Goal: Leave review/rating: Leave review/rating

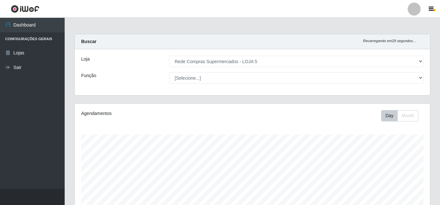
select select "397"
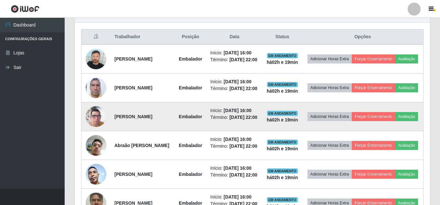
scroll to position [134, 355]
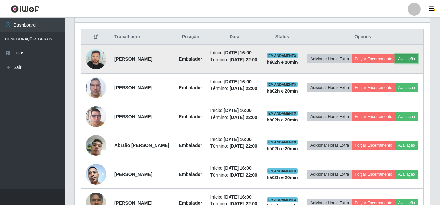
click at [395, 63] on button "Avaliação" at bounding box center [406, 58] width 23 height 9
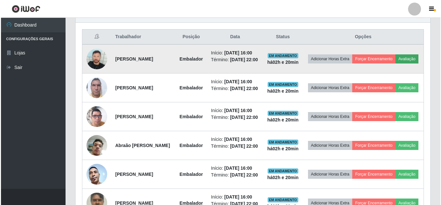
scroll to position [134, 352]
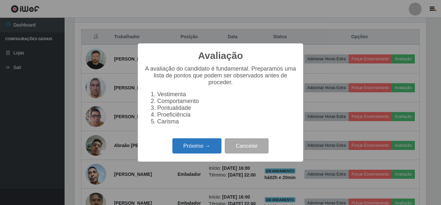
click at [209, 146] on button "Próximo →" at bounding box center [197, 145] width 49 height 15
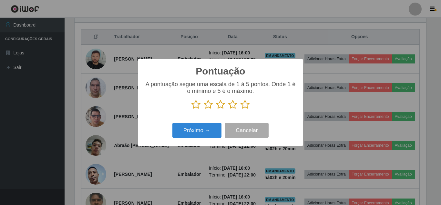
click at [244, 105] on icon at bounding box center [245, 105] width 9 height 10
click at [241, 109] on input "radio" at bounding box center [241, 109] width 0 height 0
click at [209, 122] on div "Próximo → Cancelar" at bounding box center [220, 130] width 153 height 18
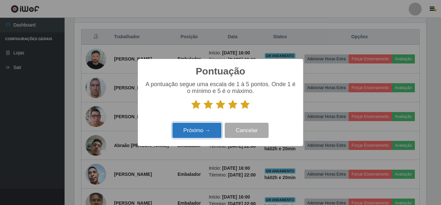
click at [207, 126] on button "Próximo →" at bounding box center [197, 129] width 49 height 15
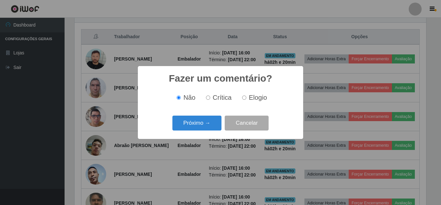
click at [207, 126] on button "Próximo →" at bounding box center [197, 122] width 49 height 15
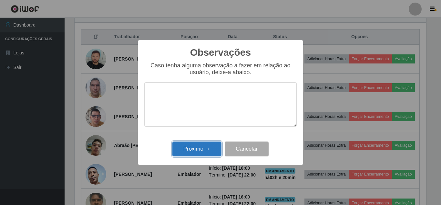
click at [206, 145] on button "Próximo →" at bounding box center [197, 148] width 49 height 15
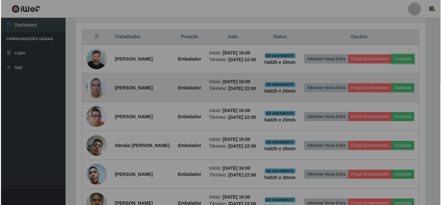
scroll to position [134, 355]
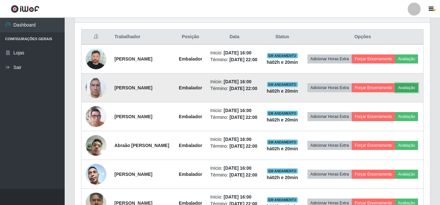
click at [395, 92] on button "Avaliação" at bounding box center [406, 87] width 23 height 9
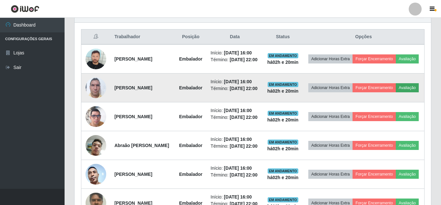
scroll to position [134, 352]
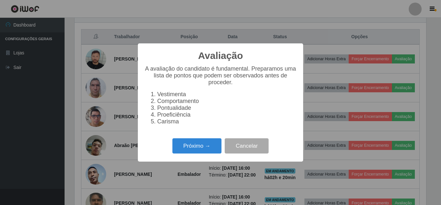
click at [206, 141] on div "Próximo → Cancelar" at bounding box center [220, 145] width 153 height 18
click at [210, 143] on button "Próximo →" at bounding box center [197, 145] width 49 height 15
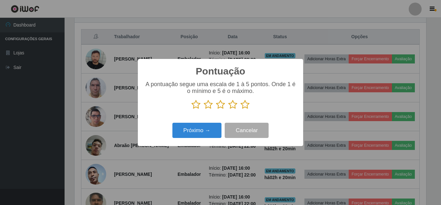
click at [246, 101] on icon at bounding box center [245, 105] width 9 height 10
click at [241, 109] on input "radio" at bounding box center [241, 109] width 0 height 0
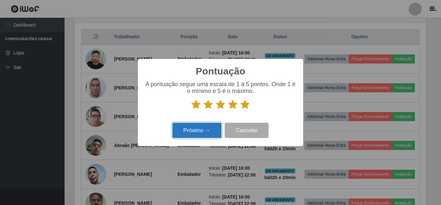
click at [208, 131] on button "Próximo →" at bounding box center [197, 129] width 49 height 15
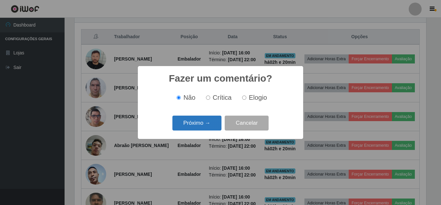
click at [208, 123] on button "Próximo →" at bounding box center [197, 122] width 49 height 15
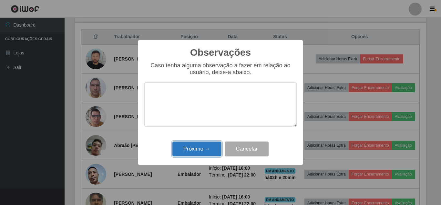
click at [203, 148] on button "Próximo →" at bounding box center [197, 148] width 49 height 15
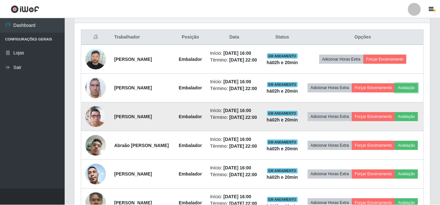
scroll to position [134, 355]
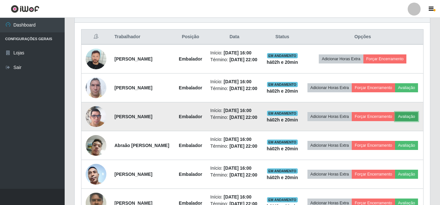
drag, startPoint x: 370, startPoint y: 134, endPoint x: 366, endPoint y: 134, distance: 3.9
click at [395, 121] on button "Avaliação" at bounding box center [406, 116] width 23 height 9
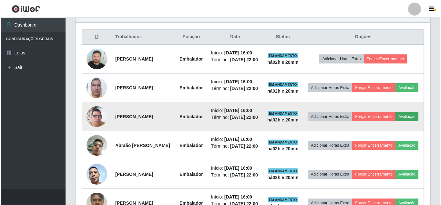
scroll to position [134, 352]
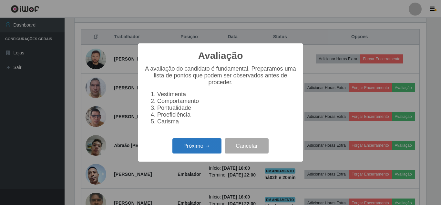
click at [199, 150] on button "Próximo →" at bounding box center [197, 145] width 49 height 15
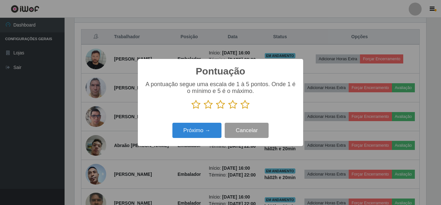
scroll to position [323042, 322824]
click at [244, 105] on icon at bounding box center [245, 105] width 9 height 10
click at [241, 109] on input "radio" at bounding box center [241, 109] width 0 height 0
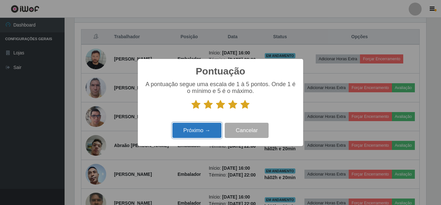
click at [209, 135] on button "Próximo →" at bounding box center [197, 129] width 49 height 15
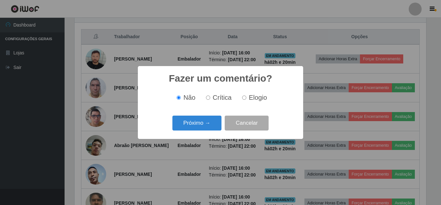
click at [207, 124] on button "Próximo →" at bounding box center [197, 122] width 49 height 15
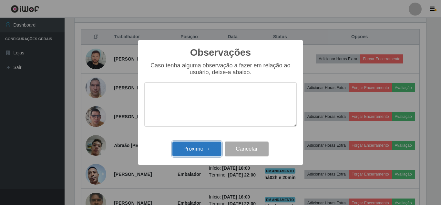
click at [205, 148] on button "Próximo →" at bounding box center [197, 148] width 49 height 15
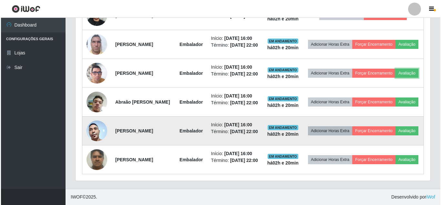
scroll to position [303, 0]
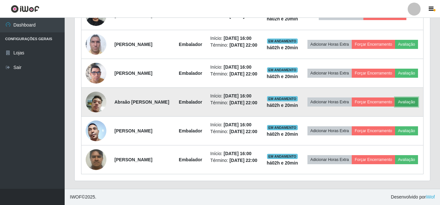
click at [395, 103] on button "Avaliação" at bounding box center [406, 101] width 23 height 9
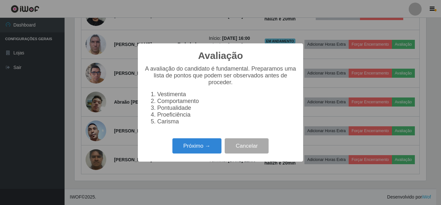
scroll to position [134, 352]
drag, startPoint x: 186, startPoint y: 152, endPoint x: 192, endPoint y: 145, distance: 8.5
click at [192, 145] on button "Próximo →" at bounding box center [197, 145] width 49 height 15
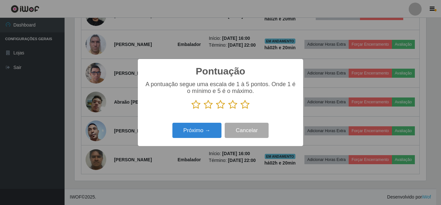
click at [246, 108] on icon at bounding box center [245, 105] width 9 height 10
click at [241, 109] on input "radio" at bounding box center [241, 109] width 0 height 0
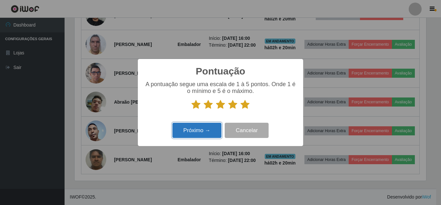
click at [216, 125] on button "Próximo →" at bounding box center [197, 129] width 49 height 15
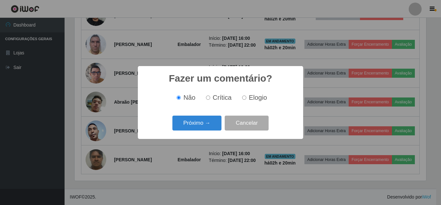
click at [216, 125] on button "Próximo →" at bounding box center [197, 122] width 49 height 15
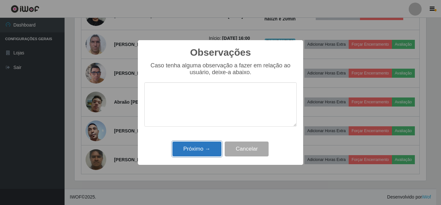
click at [208, 147] on button "Próximo →" at bounding box center [197, 148] width 49 height 15
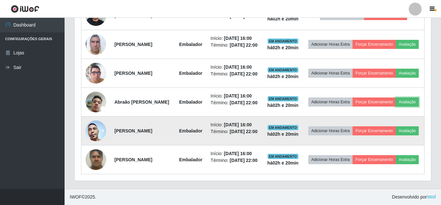
scroll to position [134, 355]
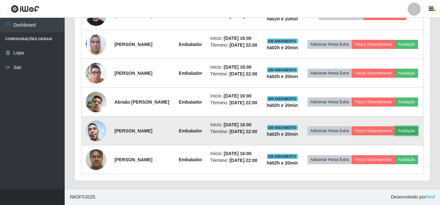
click at [395, 133] on button "Avaliação" at bounding box center [406, 130] width 23 height 9
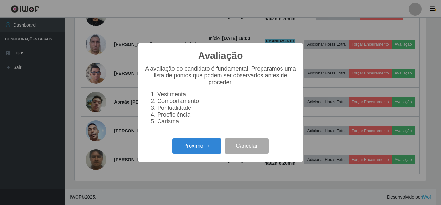
scroll to position [134, 352]
click at [209, 150] on button "Próximo →" at bounding box center [197, 145] width 49 height 15
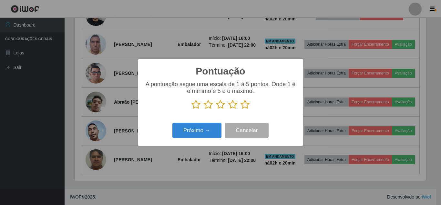
click at [245, 106] on icon at bounding box center [245, 105] width 9 height 10
click at [241, 109] on input "radio" at bounding box center [241, 109] width 0 height 0
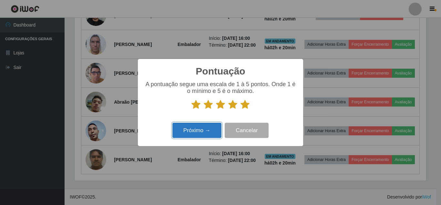
click at [203, 127] on button "Próximo →" at bounding box center [197, 129] width 49 height 15
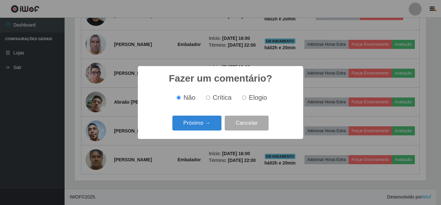
click at [203, 127] on button "Próximo →" at bounding box center [197, 122] width 49 height 15
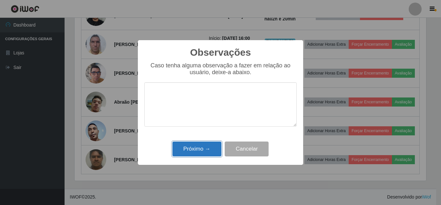
click at [201, 151] on button "Próximo →" at bounding box center [197, 148] width 49 height 15
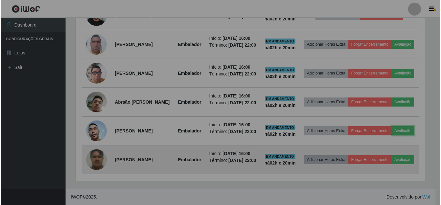
scroll to position [134, 355]
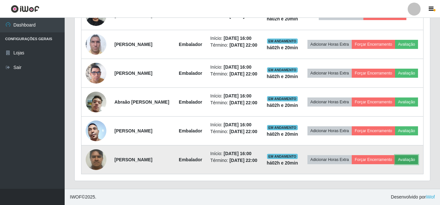
click at [395, 164] on button "Avaliação" at bounding box center [406, 159] width 23 height 9
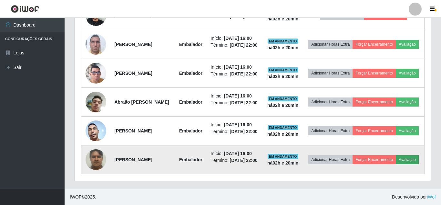
scroll to position [0, 0]
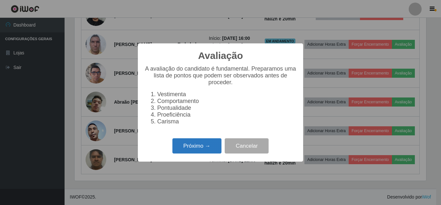
click at [212, 150] on button "Próximo →" at bounding box center [197, 145] width 49 height 15
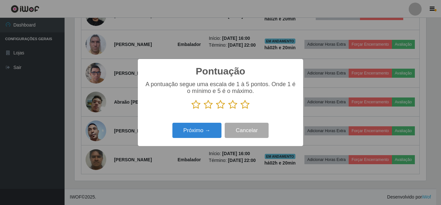
click at [243, 105] on icon at bounding box center [245, 105] width 9 height 10
click at [241, 109] on input "radio" at bounding box center [241, 109] width 0 height 0
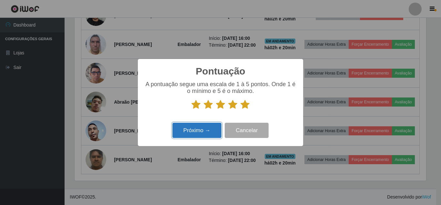
click at [207, 130] on button "Próximo →" at bounding box center [197, 129] width 49 height 15
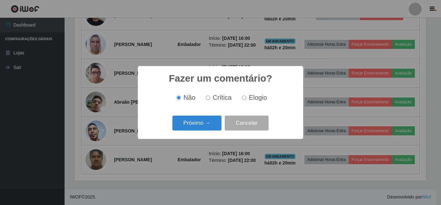
click at [206, 128] on button "Próximo →" at bounding box center [197, 122] width 49 height 15
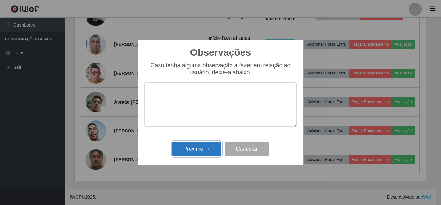
click at [206, 154] on button "Próximo →" at bounding box center [197, 148] width 49 height 15
